Goal: Navigation & Orientation: Find specific page/section

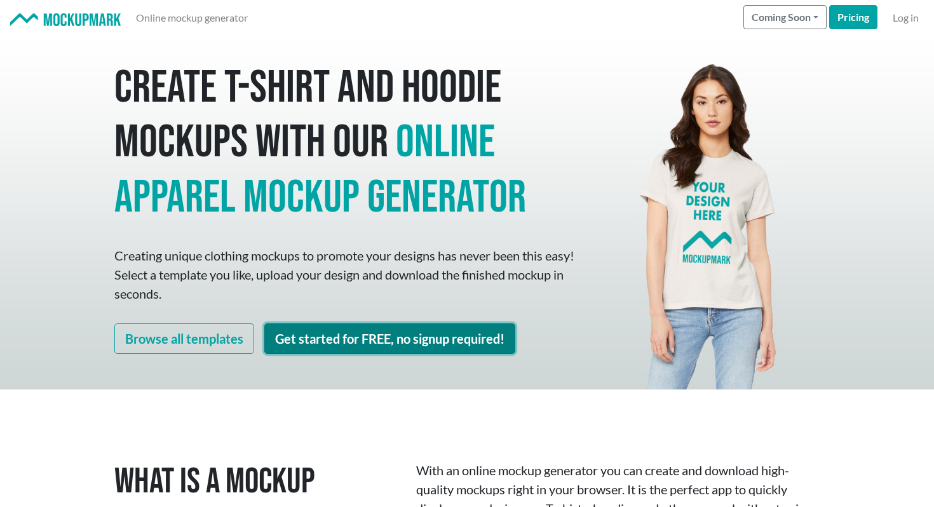
click at [358, 342] on link "Get started for FREE, no signup required!" at bounding box center [389, 338] width 251 height 30
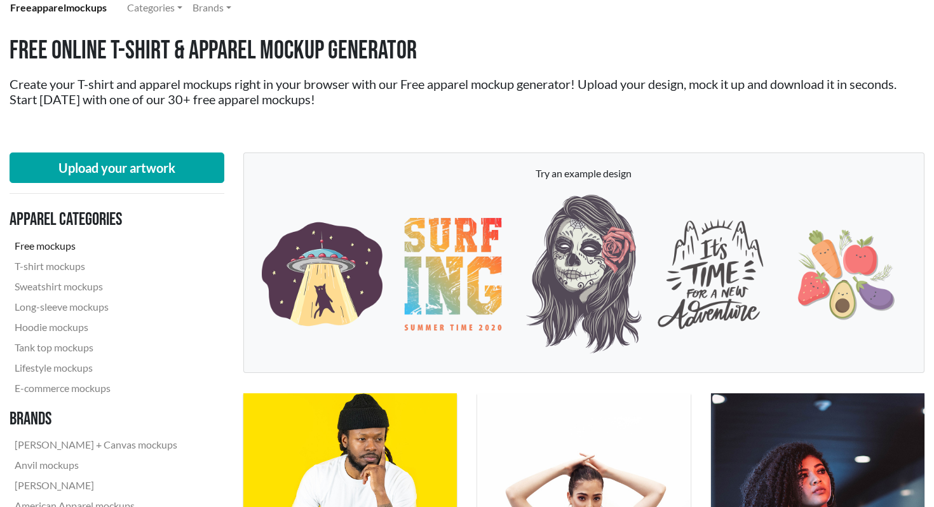
scroll to position [292, 0]
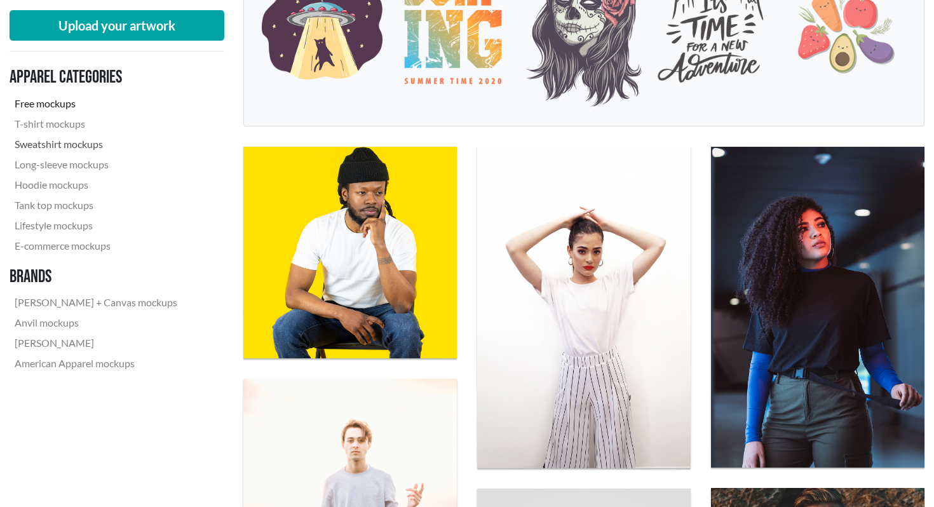
click at [52, 146] on link "Sweatshirt mockups" at bounding box center [96, 144] width 173 height 20
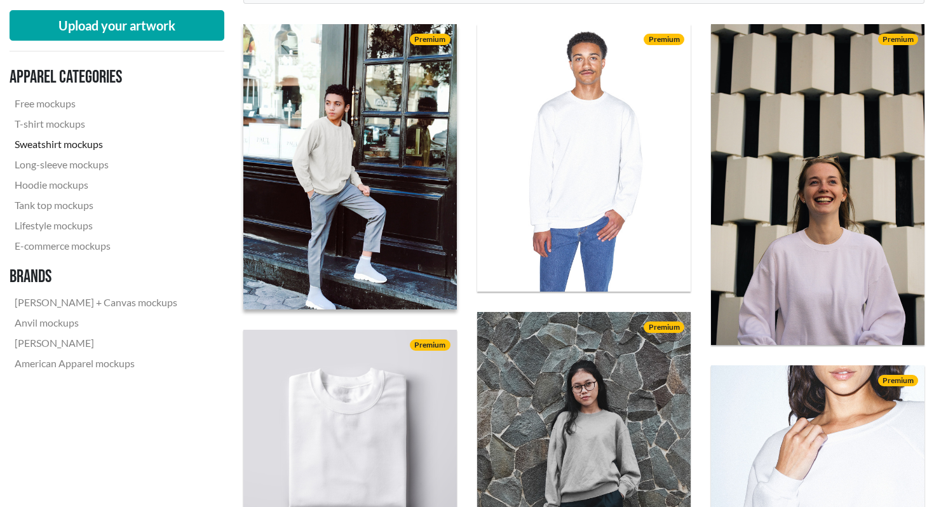
scroll to position [485, 0]
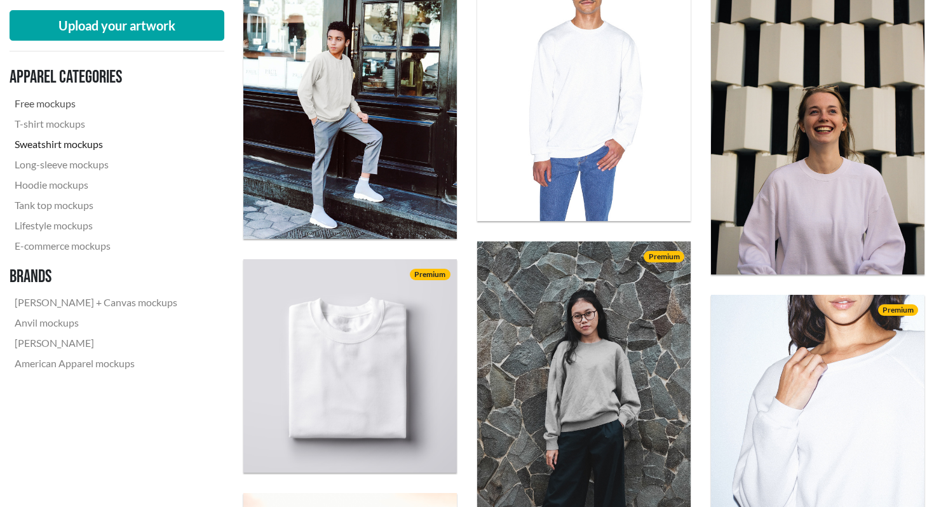
click at [63, 105] on link "Free mockups" at bounding box center [96, 103] width 173 height 20
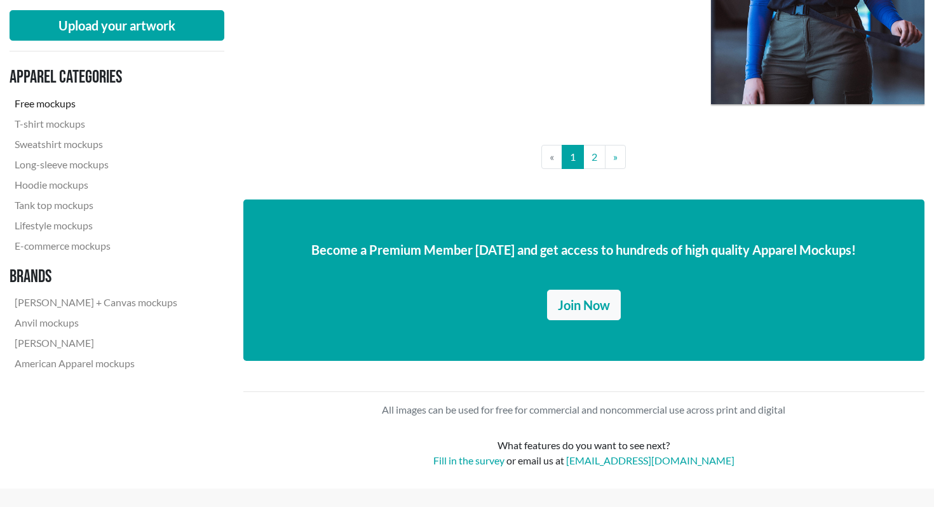
scroll to position [2393, 0]
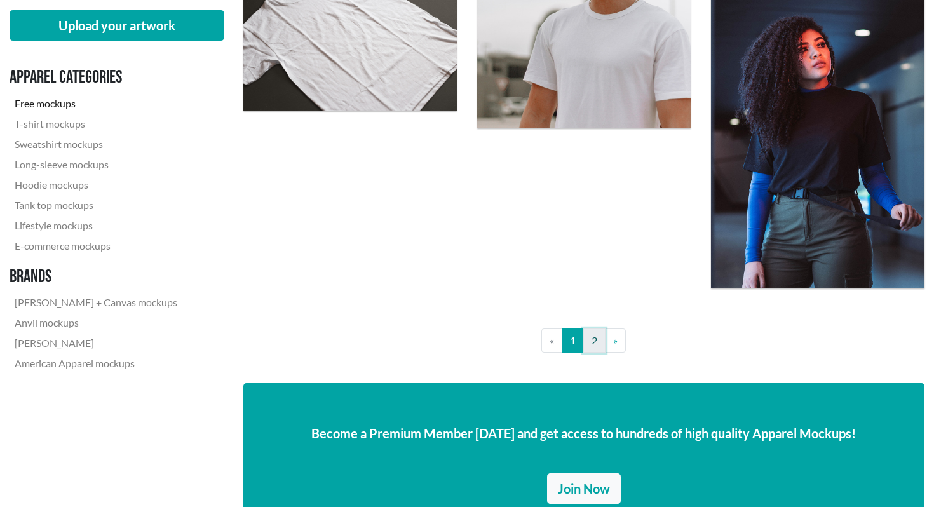
click at [585, 342] on link "2" at bounding box center [594, 340] width 22 height 24
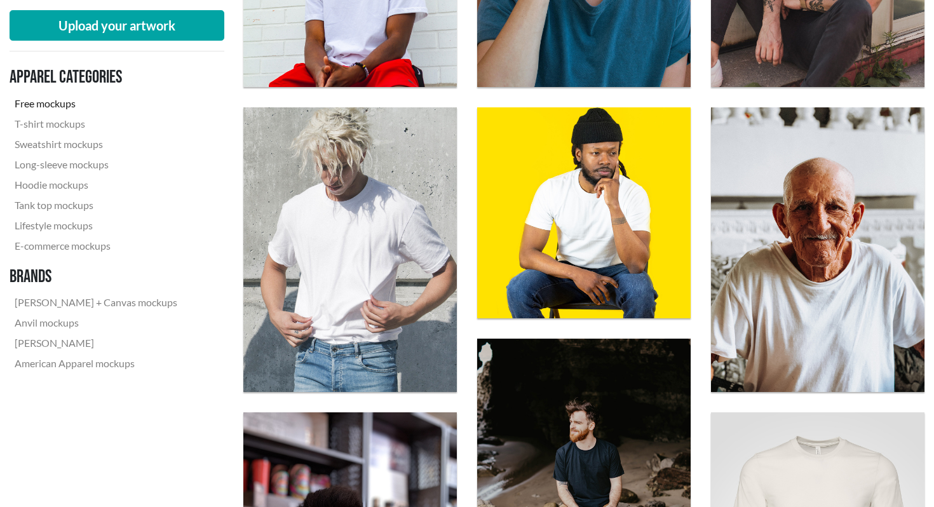
scroll to position [502, 0]
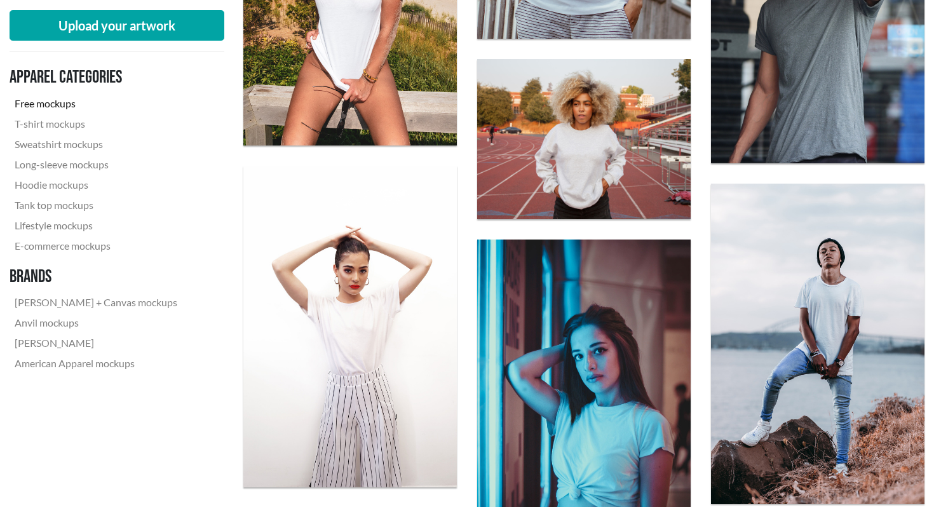
scroll to position [847, 0]
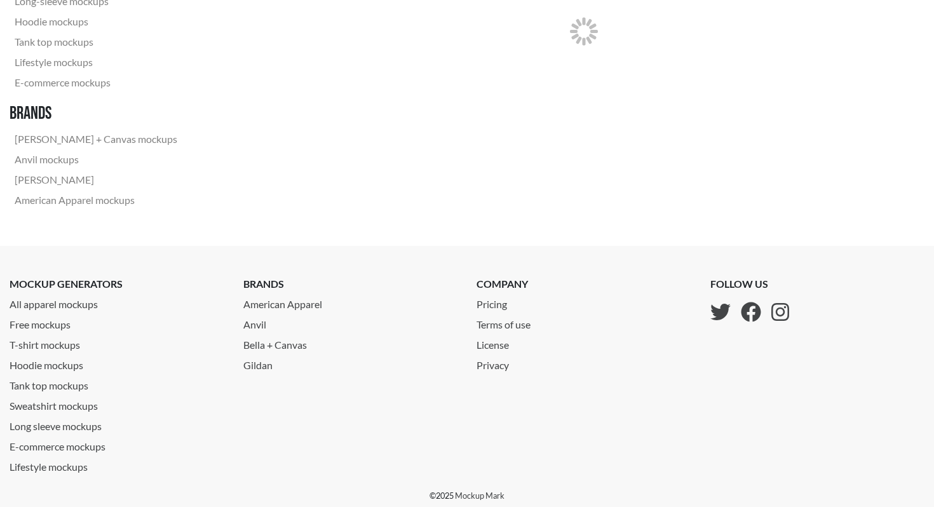
scroll to position [351, 0]
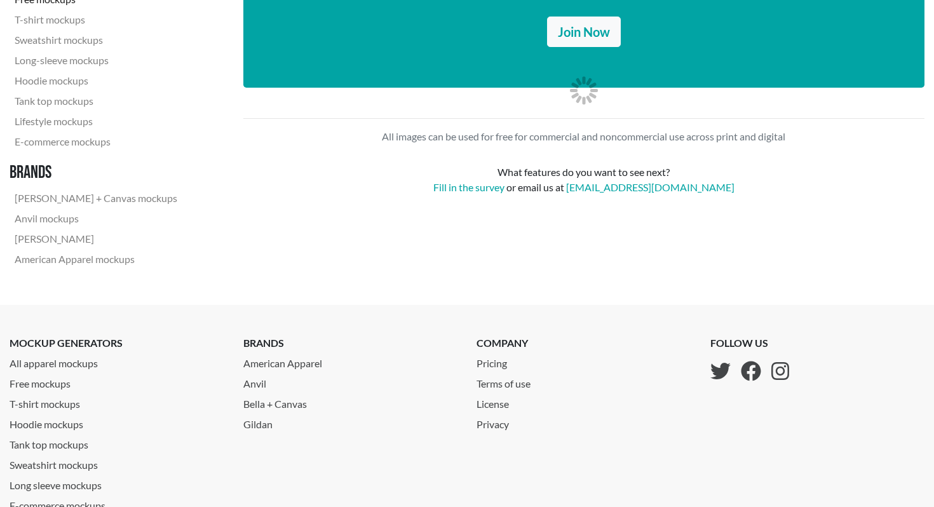
scroll to position [3017, 0]
